Goal: Task Accomplishment & Management: Manage account settings

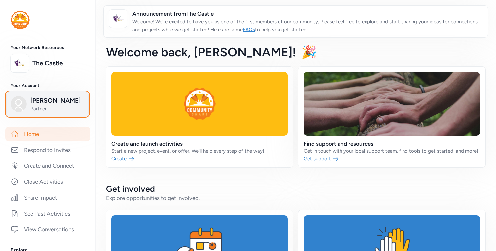
click at [50, 99] on span "Maren Dattomo" at bounding box center [57, 100] width 54 height 9
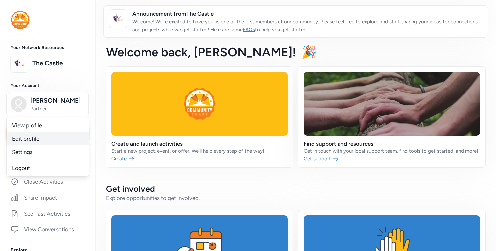
click at [38, 134] on link "Edit profile" at bounding box center [48, 138] width 82 height 13
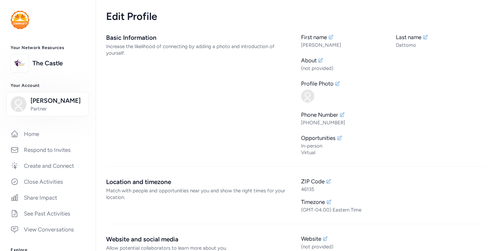
click at [154, 74] on div "Basic Information Increase the likelihood of connecting by adding a photo and i…" at bounding box center [198, 94] width 184 height 123
click at [340, 136] on icon at bounding box center [339, 137] width 5 height 5
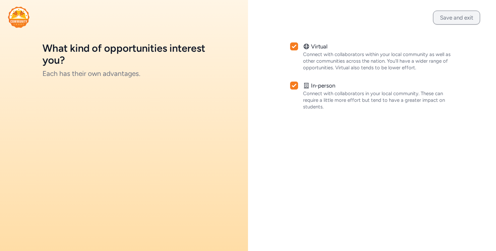
click at [458, 20] on button "Save and exit" at bounding box center [456, 18] width 47 height 14
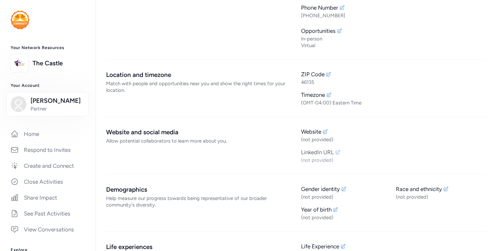
scroll to position [131, 0]
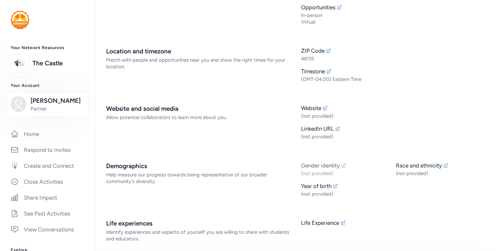
click at [343, 165] on icon at bounding box center [343, 165] width 5 height 5
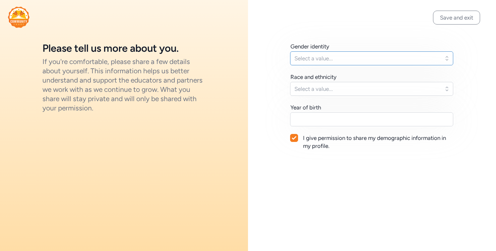
click at [330, 62] on span "Select a value..." at bounding box center [366, 58] width 145 height 8
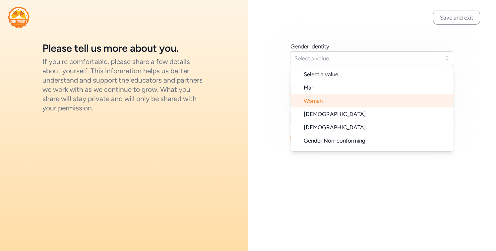
click at [330, 103] on li "Woman" at bounding box center [371, 100] width 163 height 13
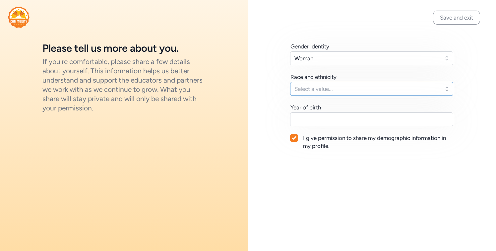
click at [339, 93] on button "Select a value..." at bounding box center [371, 89] width 163 height 14
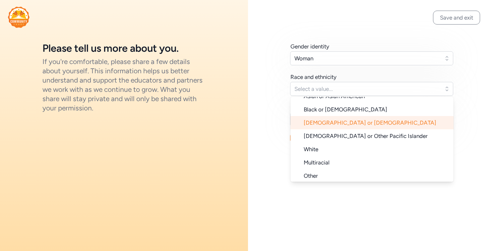
scroll to position [50, 0]
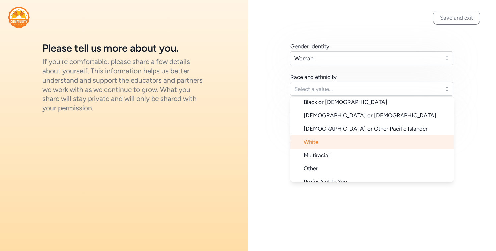
click at [323, 137] on li "White" at bounding box center [371, 141] width 163 height 13
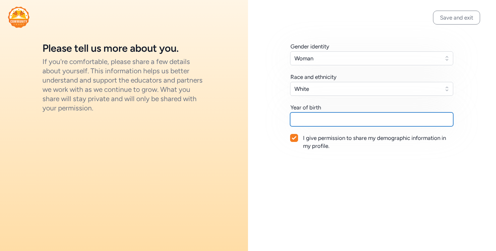
click at [331, 117] on input "text" at bounding box center [371, 119] width 163 height 14
type input "2006"
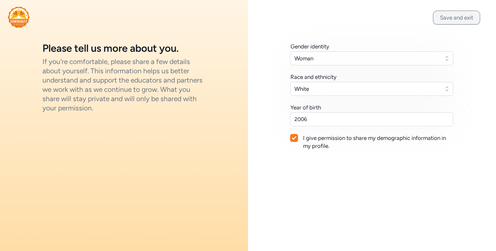
click at [459, 12] on button "Save and exit" at bounding box center [456, 18] width 47 height 14
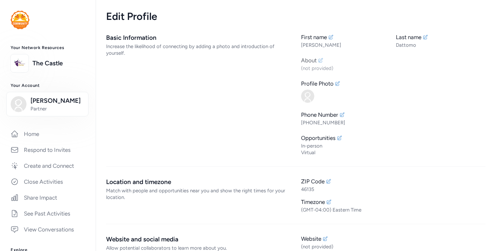
click at [322, 59] on icon at bounding box center [320, 60] width 4 height 4
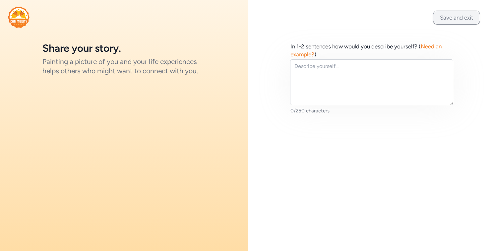
click at [450, 19] on button "Save and exit" at bounding box center [456, 18] width 47 height 14
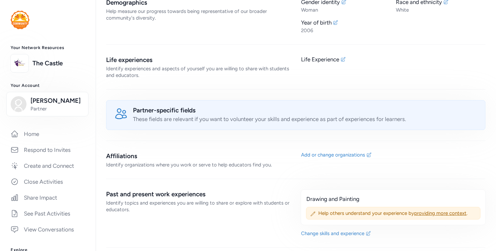
scroll to position [312, 0]
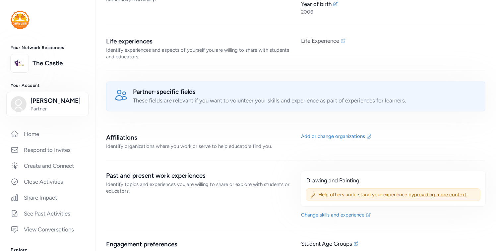
click at [343, 39] on icon at bounding box center [342, 40] width 5 height 5
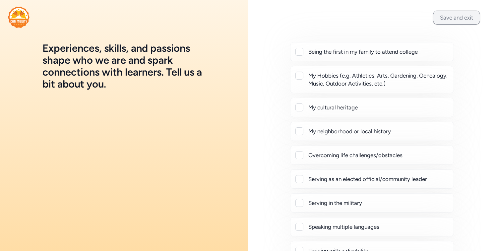
click at [453, 20] on button "Save and exit" at bounding box center [456, 18] width 47 height 14
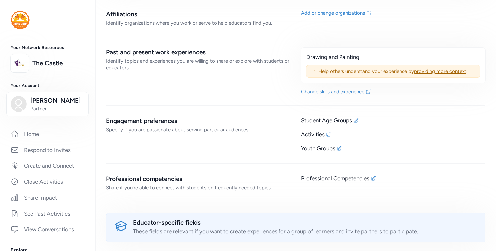
scroll to position [453, 0]
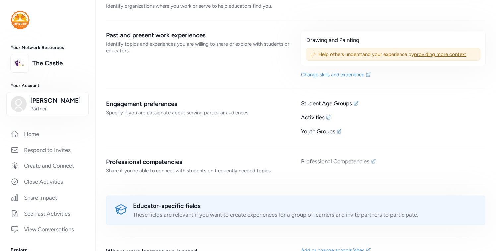
click at [372, 159] on icon at bounding box center [372, 161] width 5 height 5
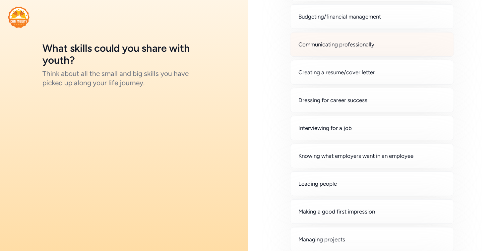
scroll to position [14, 0]
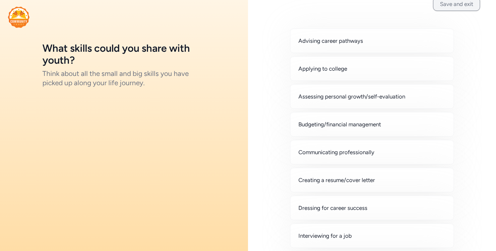
click at [447, 6] on button "Save and exit" at bounding box center [456, 4] width 47 height 14
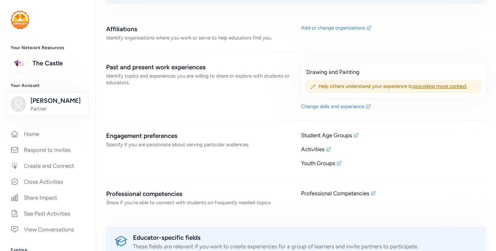
scroll to position [421, 0]
click at [341, 162] on icon at bounding box center [338, 162] width 5 height 5
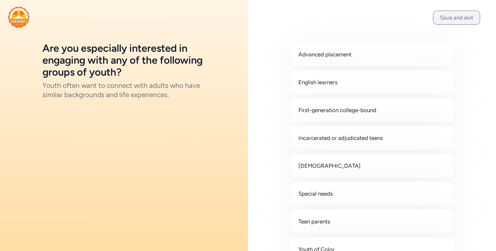
click at [453, 21] on button "Save and exit" at bounding box center [456, 18] width 47 height 14
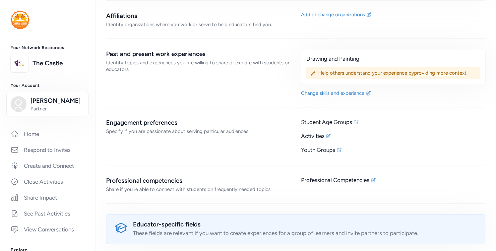
scroll to position [478, 0]
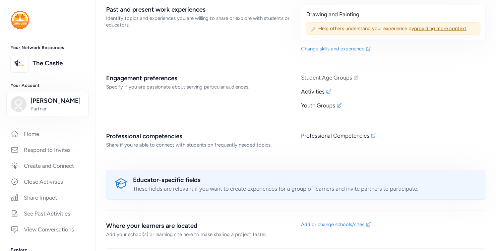
click at [357, 76] on icon at bounding box center [355, 77] width 5 height 5
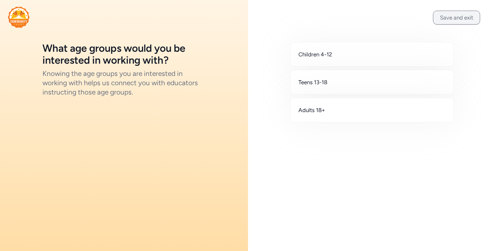
click at [448, 19] on button "Save and exit" at bounding box center [456, 18] width 47 height 14
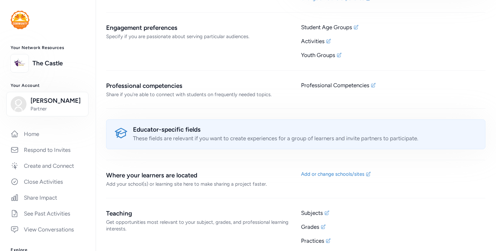
scroll to position [534, 0]
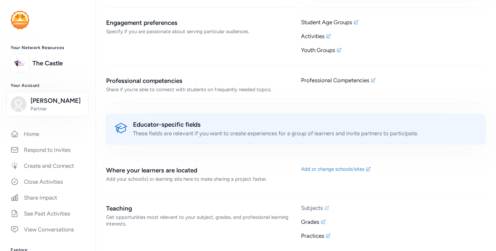
click at [331, 205] on div "Subjects" at bounding box center [393, 208] width 184 height 8
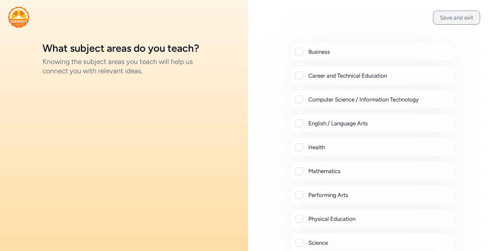
click at [456, 15] on button "Save and exit" at bounding box center [456, 18] width 47 height 14
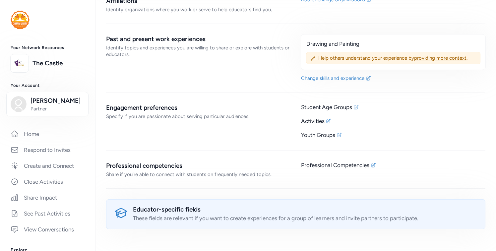
scroll to position [534, 0]
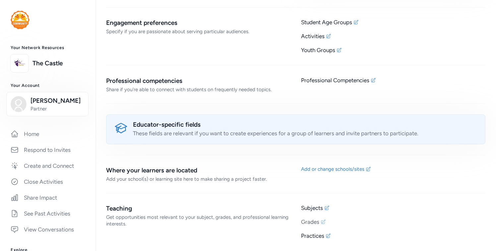
click at [324, 222] on icon at bounding box center [322, 221] width 5 height 5
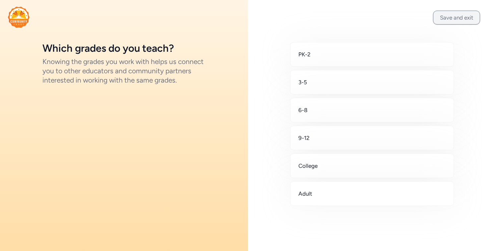
click at [451, 14] on button "Save and exit" at bounding box center [456, 18] width 47 height 14
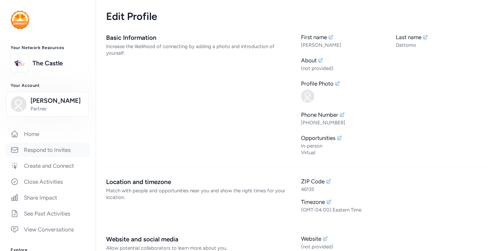
click at [54, 144] on link "Respond to Invites" at bounding box center [47, 149] width 85 height 15
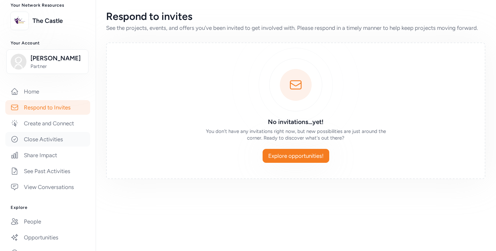
scroll to position [50, 0]
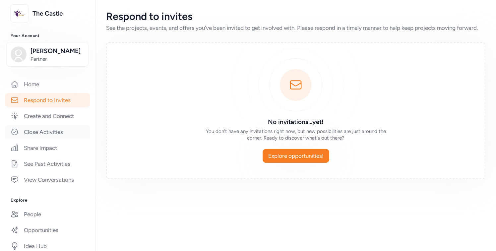
click at [62, 134] on link "Close Activities" at bounding box center [47, 132] width 85 height 15
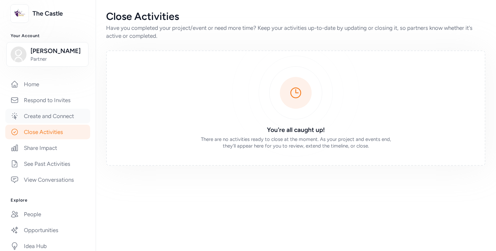
click at [67, 120] on link "Create and Connect" at bounding box center [47, 116] width 85 height 15
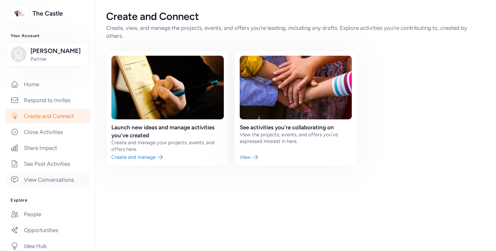
click at [61, 180] on link "View Conversations" at bounding box center [47, 179] width 85 height 15
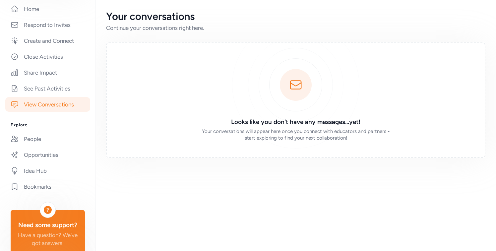
scroll to position [138, 0]
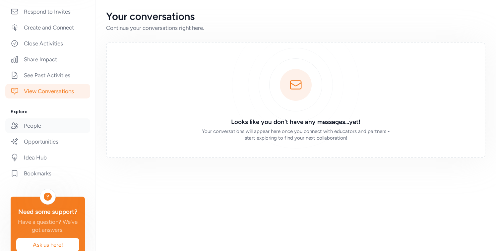
click at [52, 123] on link "People" at bounding box center [47, 125] width 85 height 15
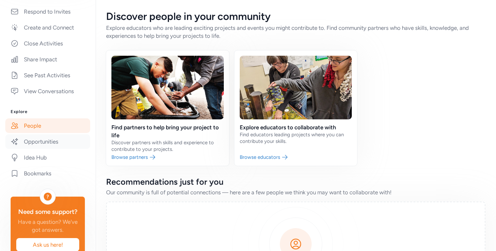
click at [49, 139] on link "Opportunities" at bounding box center [47, 141] width 85 height 15
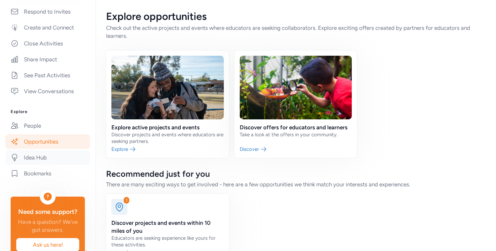
click at [50, 154] on link "Idea Hub" at bounding box center [47, 157] width 85 height 15
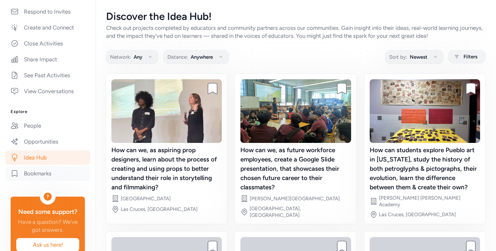
click at [51, 168] on link "Bookmarks" at bounding box center [47, 173] width 85 height 15
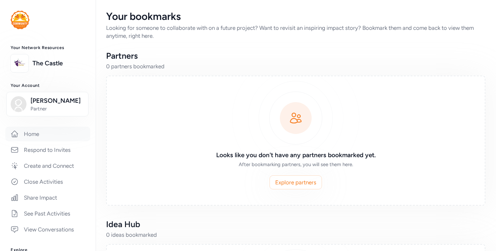
click at [53, 138] on link "Home" at bounding box center [47, 134] width 85 height 15
